Goal: Task Accomplishment & Management: Complete application form

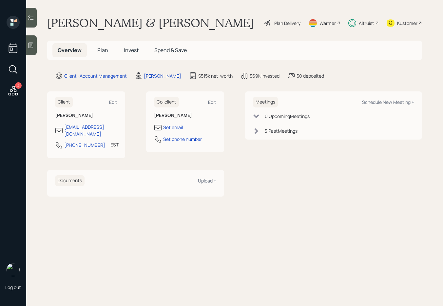
click at [287, 26] on div "Plan Delivery" at bounding box center [282, 23] width 37 height 14
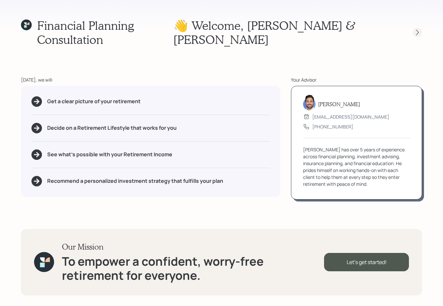
click at [419, 28] on div at bounding box center [417, 32] width 9 height 9
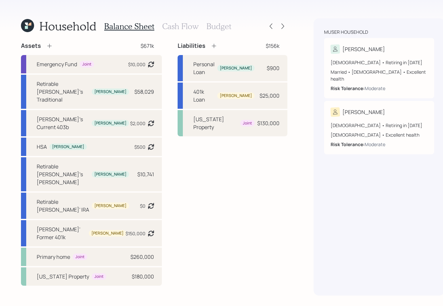
click at [177, 29] on h3 "Cash Flow" at bounding box center [180, 27] width 36 height 10
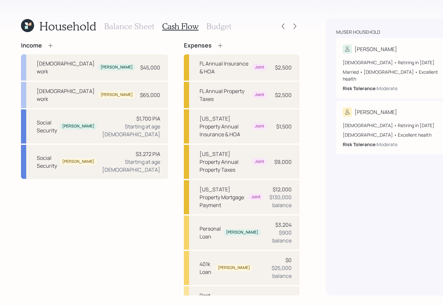
click at [129, 28] on h3 "Balance Sheet" at bounding box center [129, 27] width 50 height 10
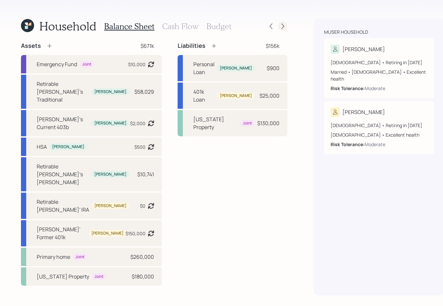
click at [279, 26] on icon at bounding box center [282, 26] width 7 height 7
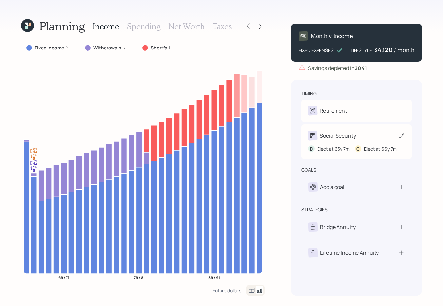
click at [334, 137] on div "Social Security" at bounding box center [338, 136] width 36 height 8
select select "7"
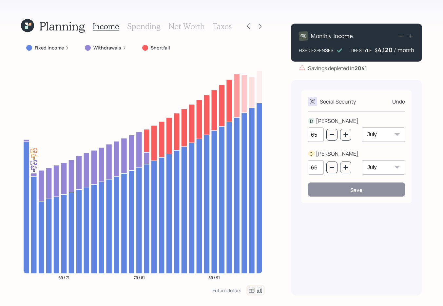
click at [27, 28] on icon at bounding box center [26, 27] width 3 height 3
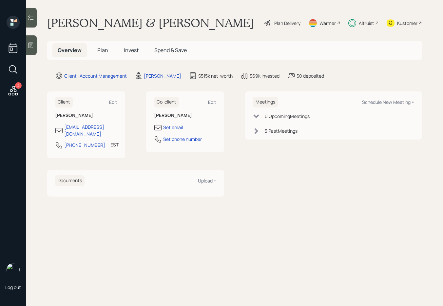
click at [103, 53] on span "Plan" at bounding box center [102, 50] width 11 height 7
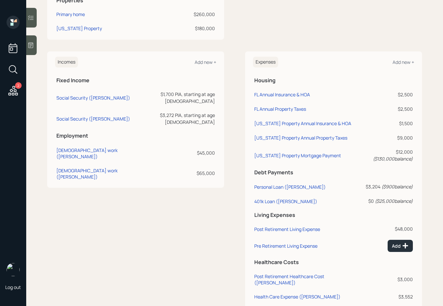
scroll to position [330, 0]
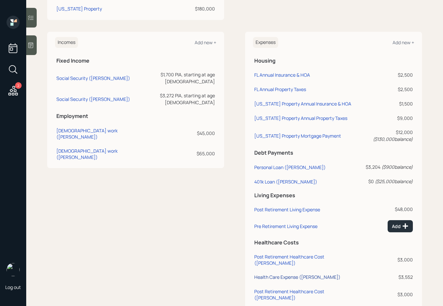
click at [294, 274] on div "Health Care Expense ([PERSON_NAME])" at bounding box center [297, 277] width 86 height 6
click at [296, 274] on div "Health Care Expense ([PERSON_NAME])" at bounding box center [297, 277] width 86 height 6
click at [297, 254] on div "Post Retirement Healthcare Cost ([PERSON_NAME])" at bounding box center [304, 260] width 101 height 12
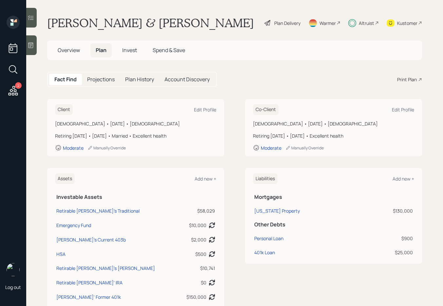
click at [281, 22] on div "Plan Delivery" at bounding box center [287, 23] width 26 height 7
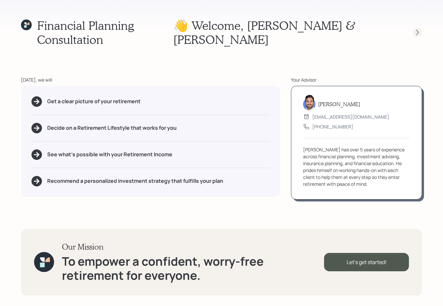
click at [417, 29] on icon at bounding box center [417, 32] width 7 height 7
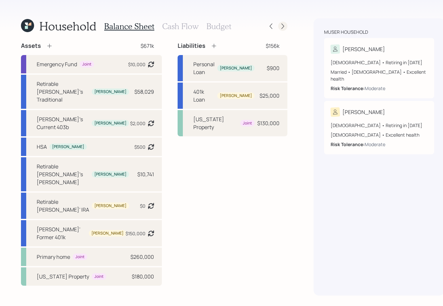
click at [278, 30] on div at bounding box center [282, 26] width 9 height 9
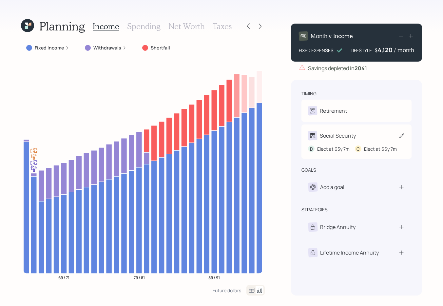
click at [401, 135] on icon at bounding box center [401, 135] width 7 height 7
select select "7"
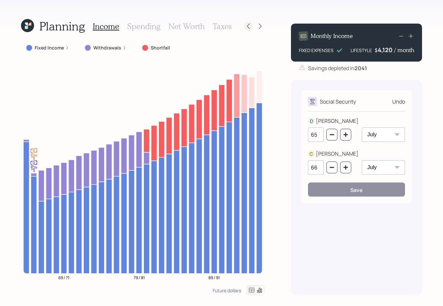
click at [247, 25] on icon at bounding box center [248, 26] width 7 height 7
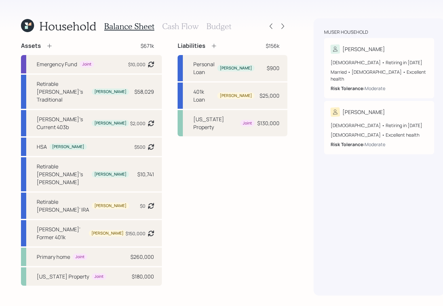
click at [188, 27] on h3 "Cash Flow" at bounding box center [180, 27] width 36 height 10
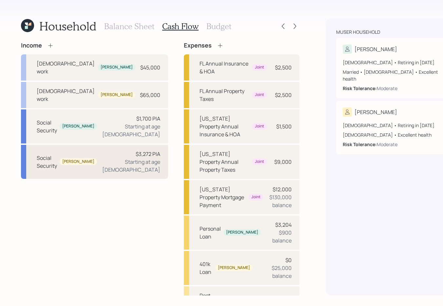
click at [116, 158] on div "Starting at age [DEMOGRAPHIC_DATA]" at bounding box center [131, 166] width 58 height 16
click at [294, 25] on icon at bounding box center [295, 27] width 3 height 6
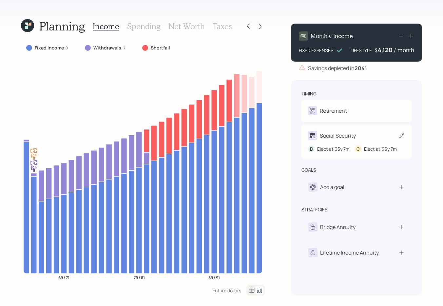
click at [347, 144] on div "Social Security D Elect at 65y 7m C Elect at 66y 7m" at bounding box center [356, 142] width 110 height 34
select select "7"
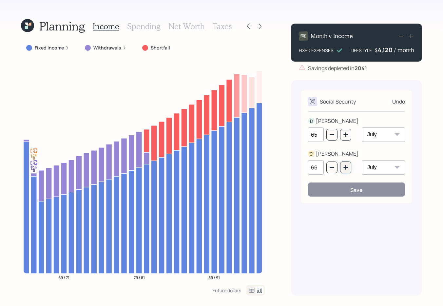
click at [345, 166] on icon "button" at bounding box center [345, 167] width 4 height 4
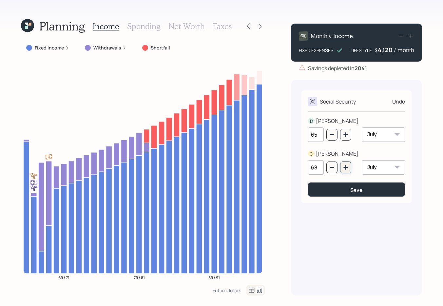
click at [345, 166] on icon "button" at bounding box center [345, 167] width 4 height 4
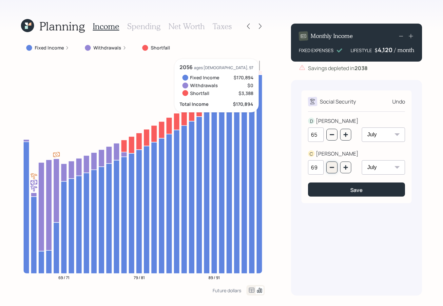
click at [332, 167] on icon "button" at bounding box center [332, 167] width 4 height 1
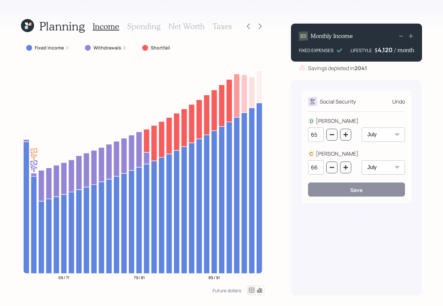
click at [177, 33] on div "Income Spending Net Worth Taxes" at bounding box center [162, 26] width 139 height 16
click at [175, 25] on h3 "Net Worth" at bounding box center [186, 27] width 36 height 10
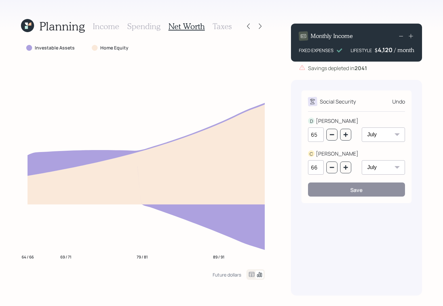
click at [106, 26] on h3 "Income" at bounding box center [106, 27] width 27 height 10
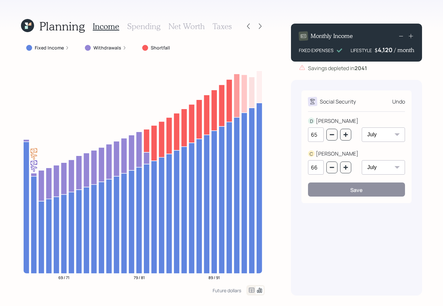
click at [175, 28] on h3 "Net Worth" at bounding box center [186, 27] width 36 height 10
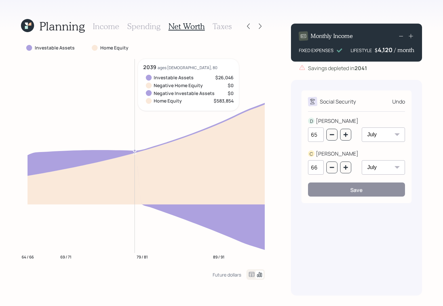
click at [109, 27] on h3 "Income" at bounding box center [106, 27] width 27 height 10
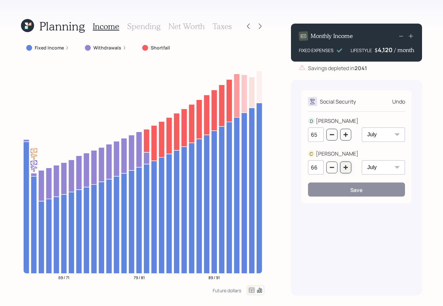
click at [343, 168] on icon "button" at bounding box center [345, 167] width 4 height 4
click at [344, 168] on icon "button" at bounding box center [345, 167] width 4 height 4
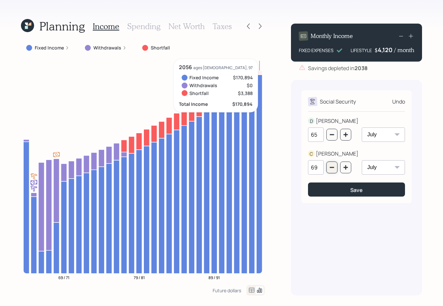
click at [336, 166] on button "button" at bounding box center [331, 168] width 11 height 12
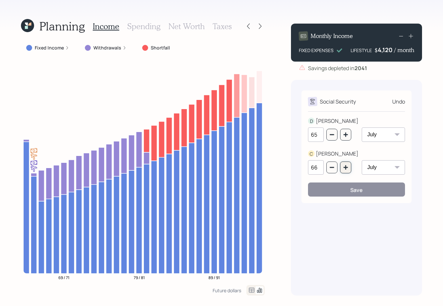
click at [347, 167] on icon "button" at bounding box center [345, 167] width 5 height 5
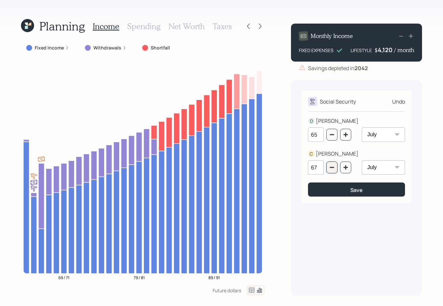
click at [332, 164] on button "button" at bounding box center [331, 168] width 11 height 12
type input "66"
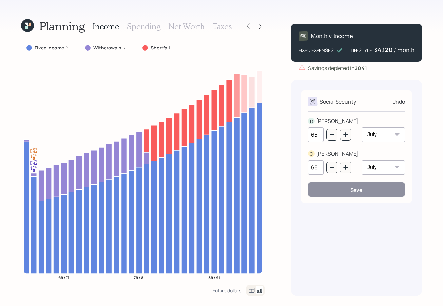
click at [27, 24] on icon at bounding box center [29, 24] width 4 height 4
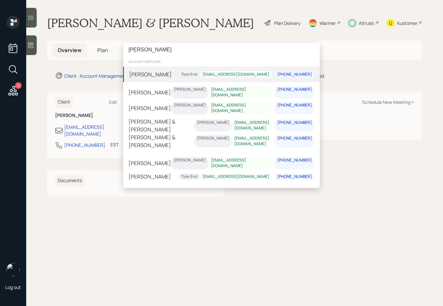
type input "[PERSON_NAME]"
